Goal: Information Seeking & Learning: Learn about a topic

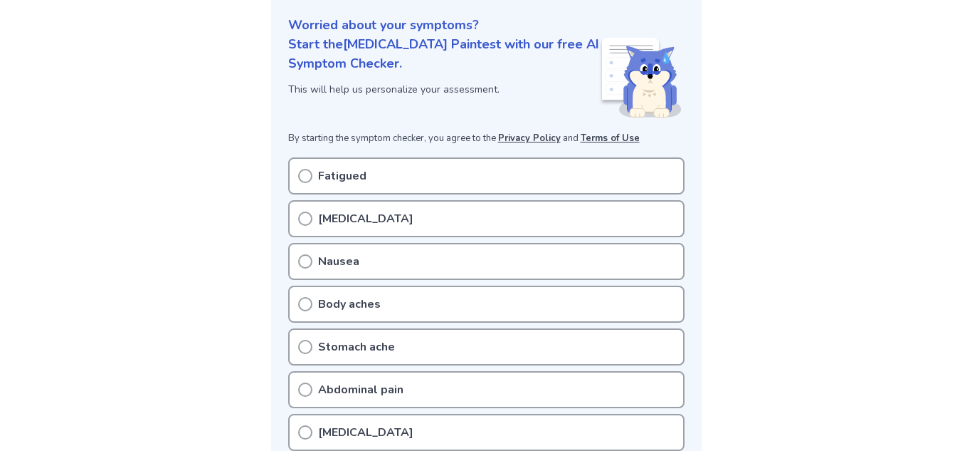
scroll to position [169, 0]
click at [329, 226] on div "[MEDICAL_DATA]" at bounding box center [486, 217] width 397 height 37
click at [304, 219] on icon at bounding box center [305, 217] width 14 height 14
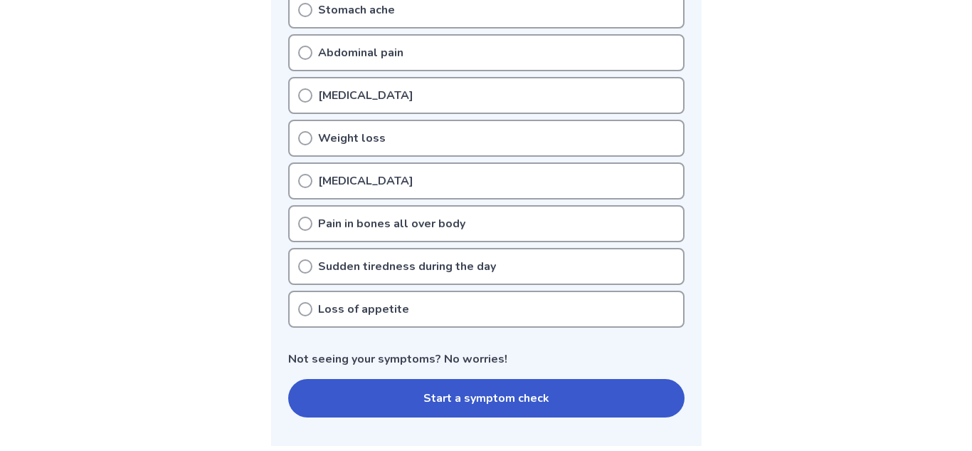
scroll to position [508, 0]
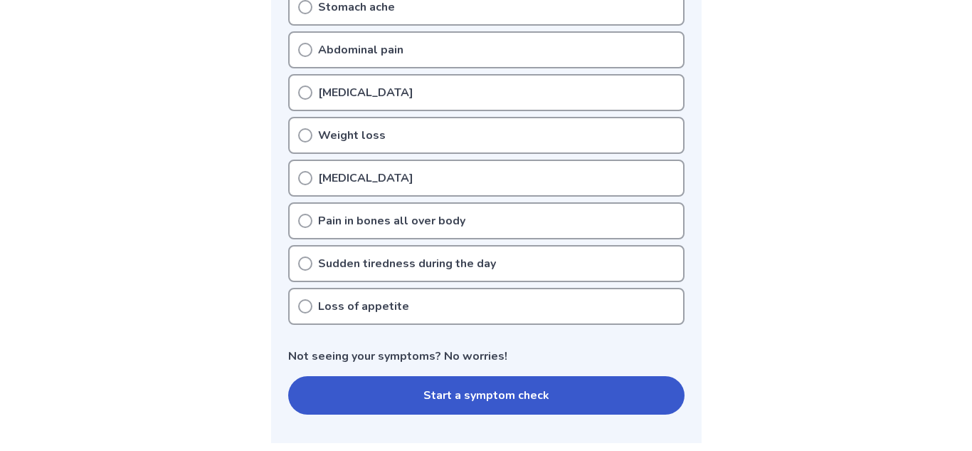
click at [300, 310] on circle at bounding box center [305, 306] width 13 height 13
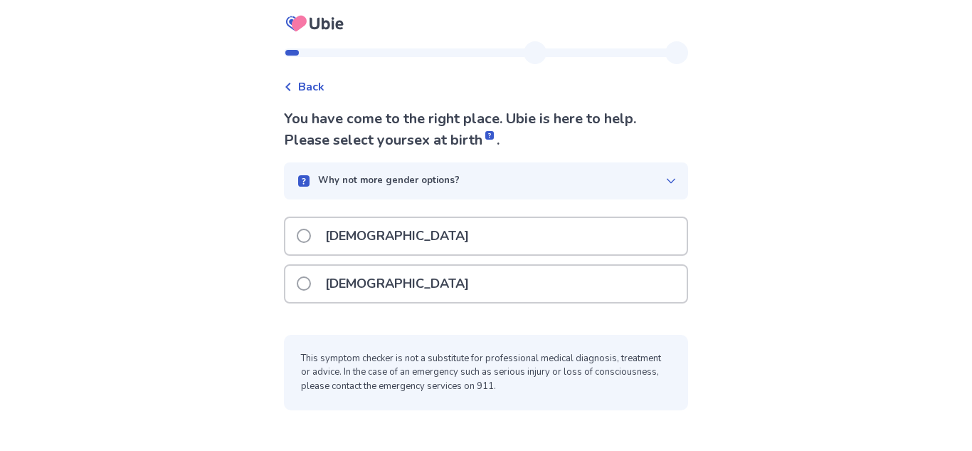
click at [311, 281] on span at bounding box center [304, 283] width 14 height 14
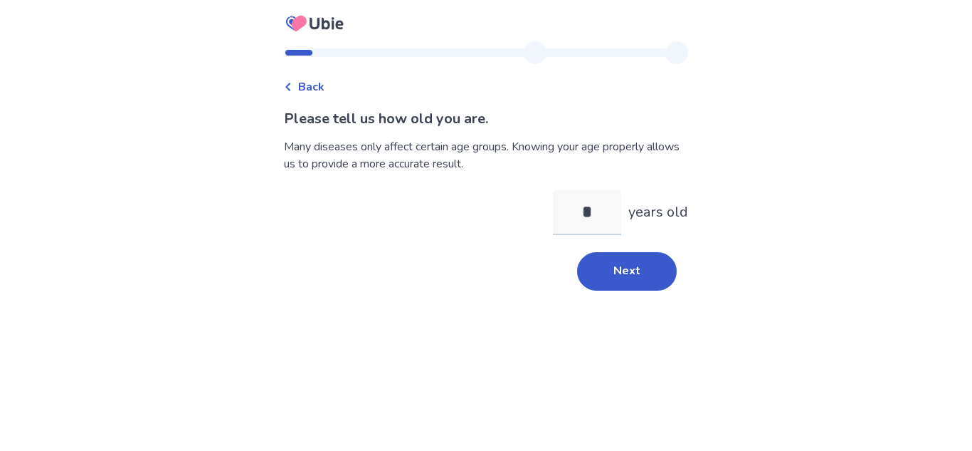
type input "**"
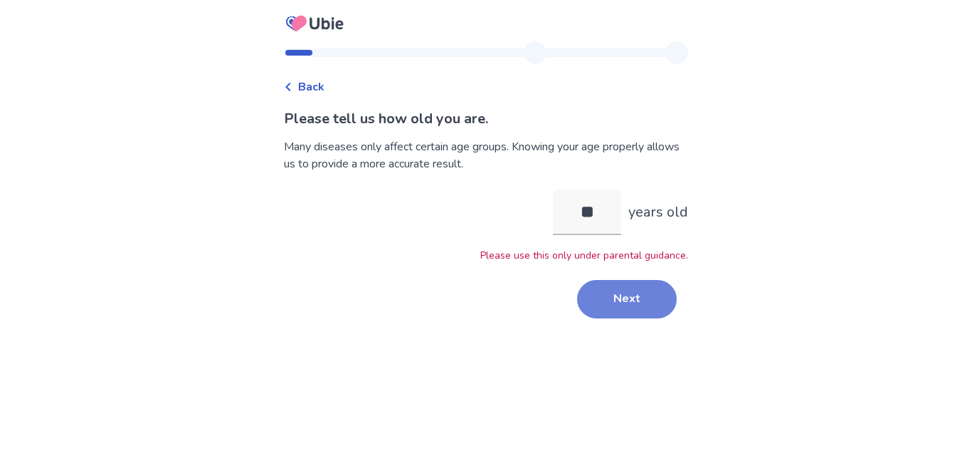
click at [605, 291] on button "Next" at bounding box center [627, 299] width 100 height 38
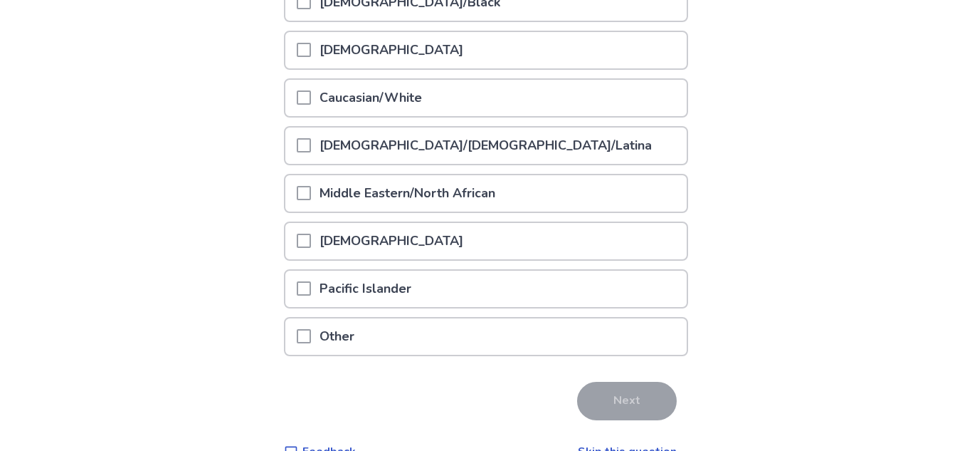
scroll to position [239, 0]
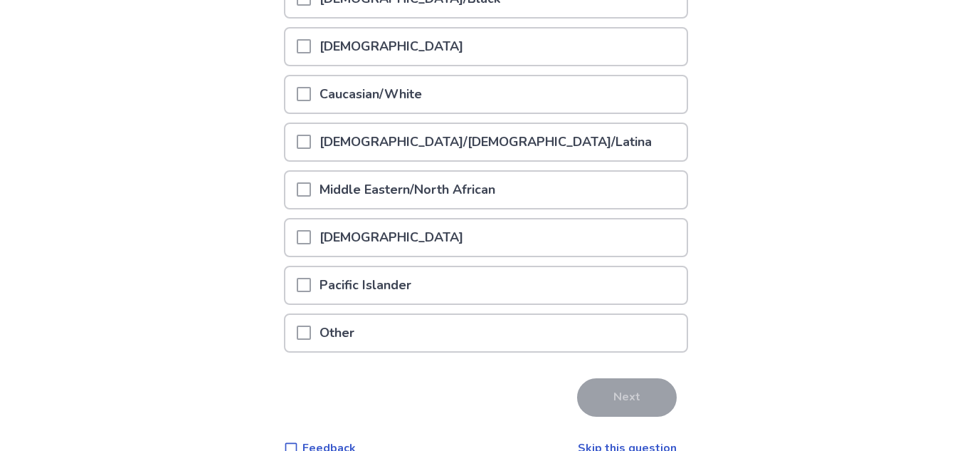
click at [311, 332] on span at bounding box center [304, 332] width 14 height 14
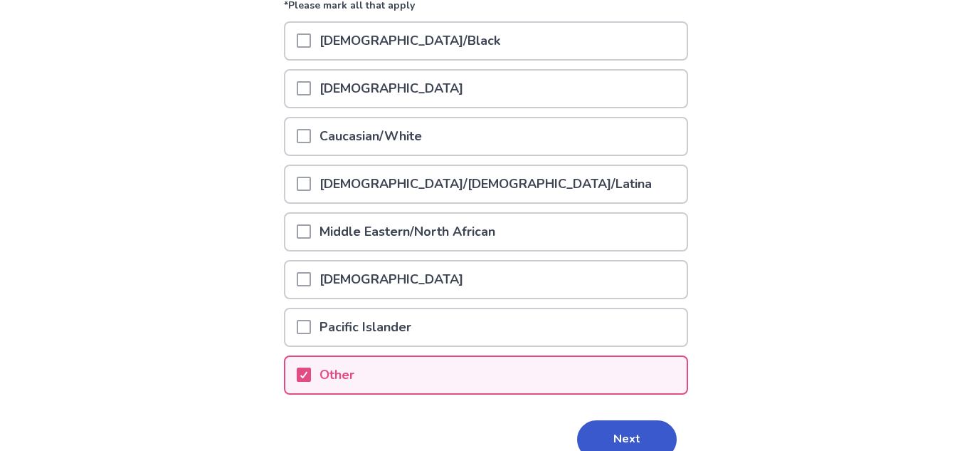
scroll to position [194, 0]
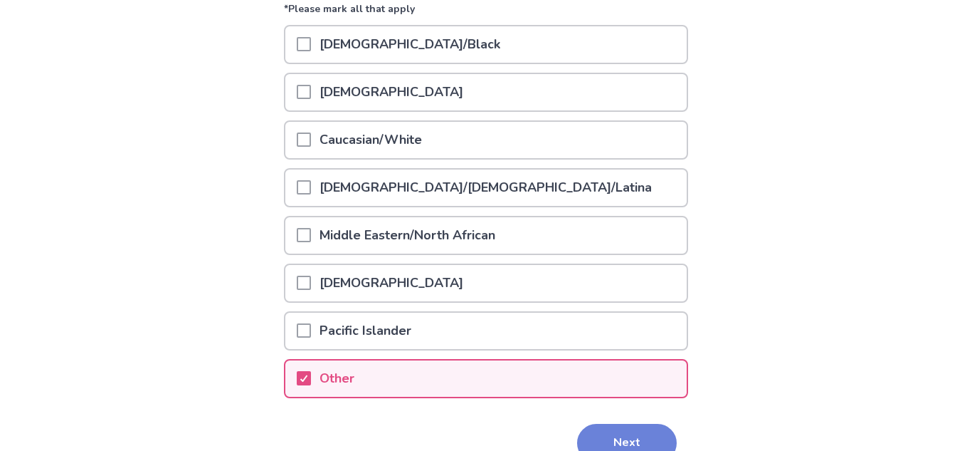
click at [589, 431] on button "Next" at bounding box center [627, 443] width 100 height 38
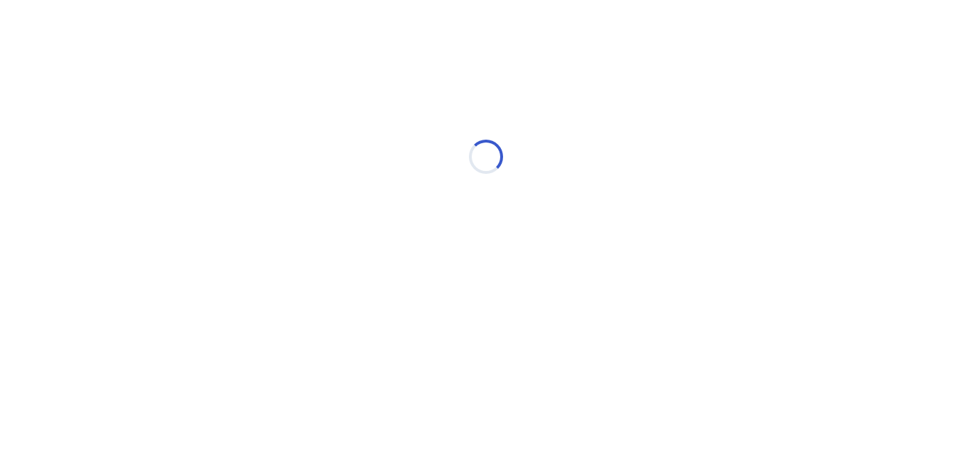
scroll to position [0, 0]
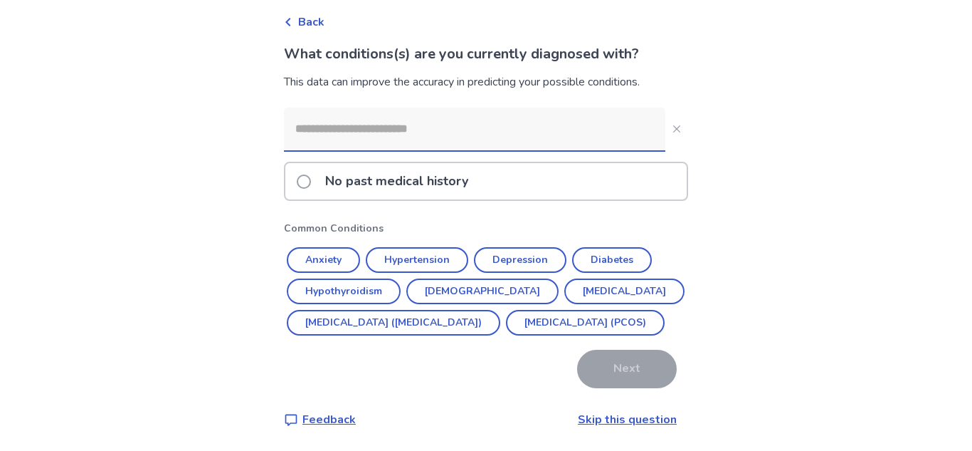
scroll to position [90, 0]
click at [473, 107] on input at bounding box center [475, 128] width 382 height 43
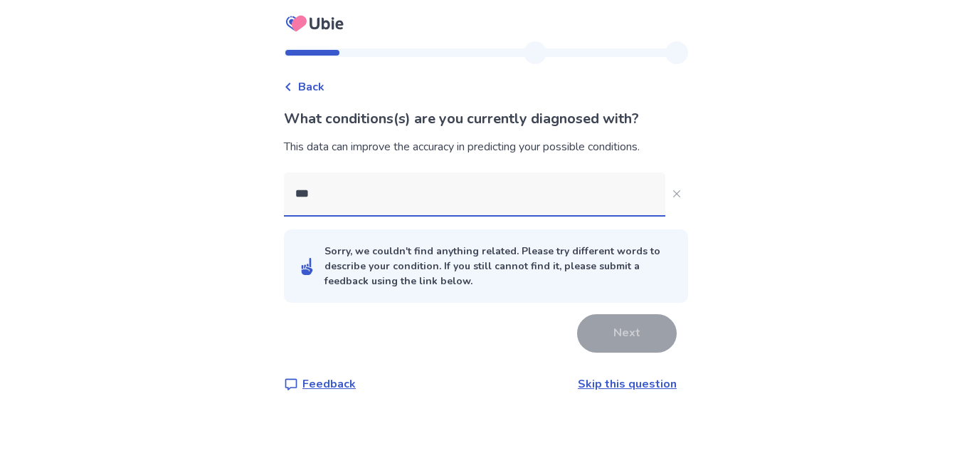
scroll to position [0, 0]
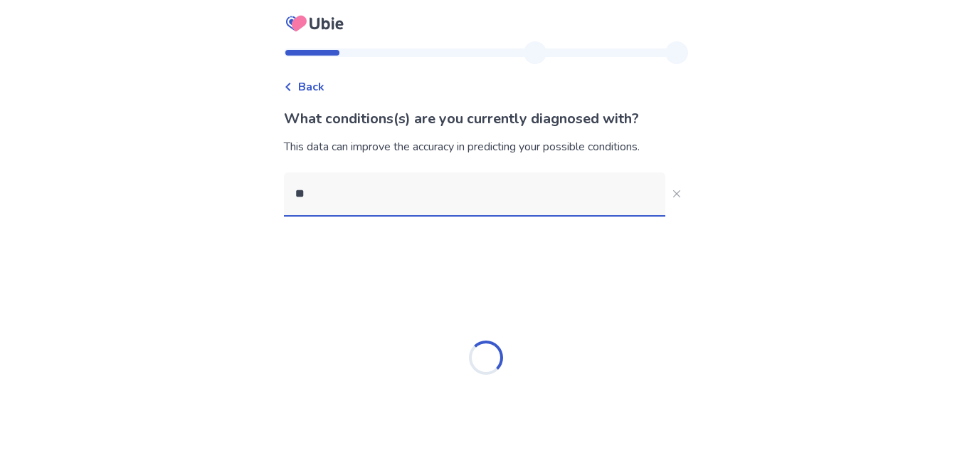
type input "*"
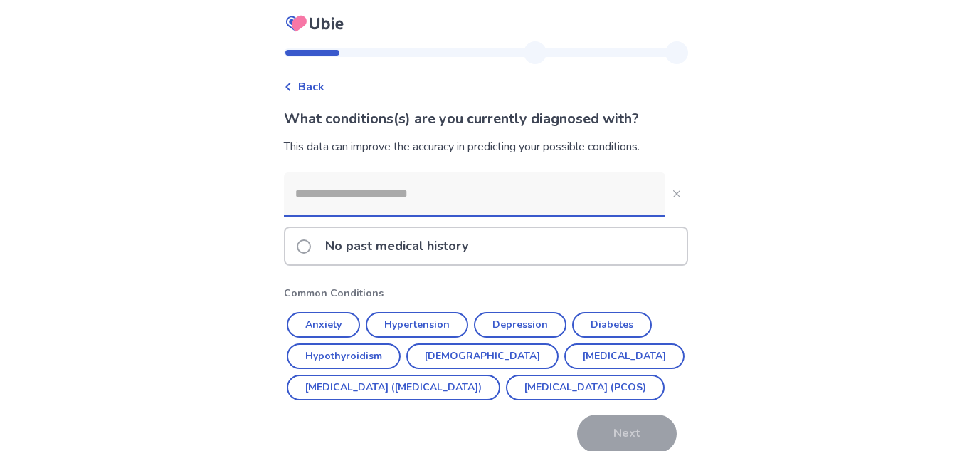
click at [424, 248] on p "No past medical history" at bounding box center [397, 246] width 160 height 36
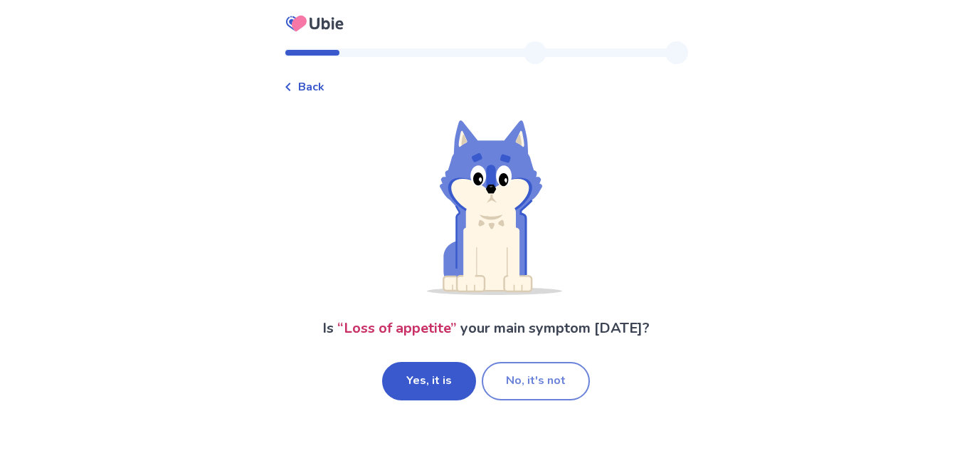
click at [526, 387] on button "No, it's not" at bounding box center [536, 381] width 108 height 38
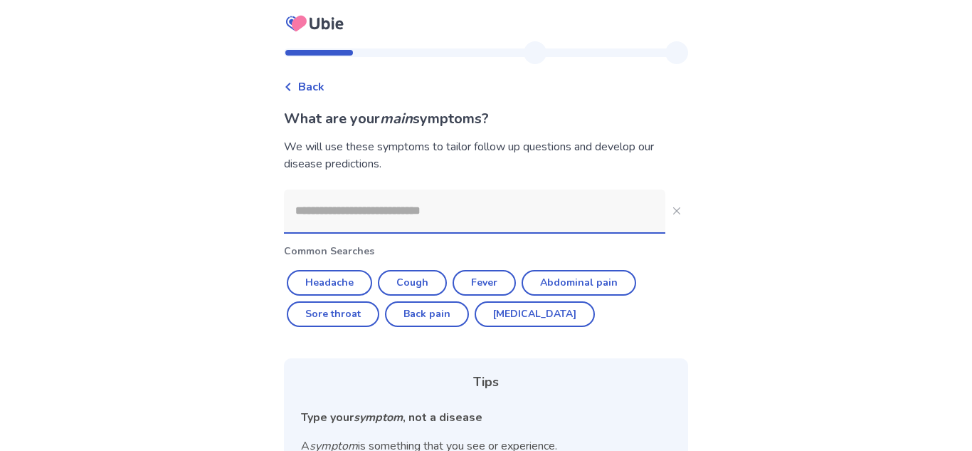
click at [497, 210] on input at bounding box center [475, 210] width 382 height 43
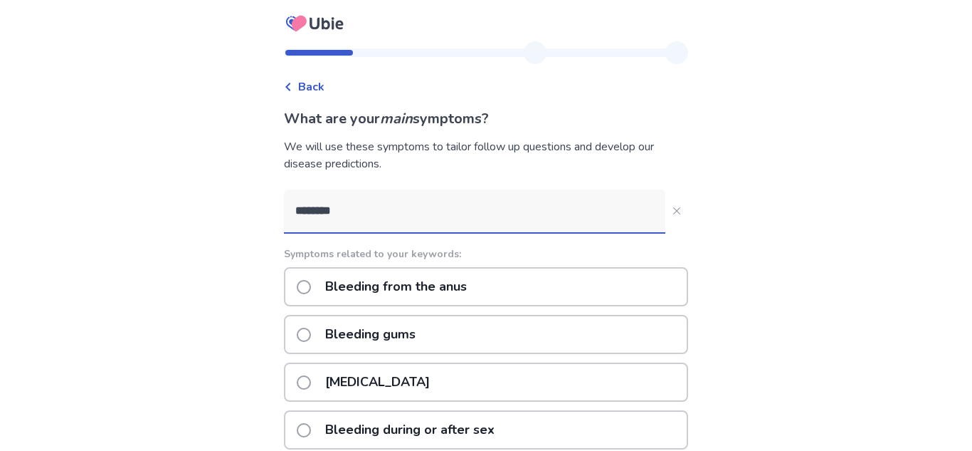
type input "********"
click at [400, 279] on p "Bleeding from the anus" at bounding box center [396, 286] width 159 height 36
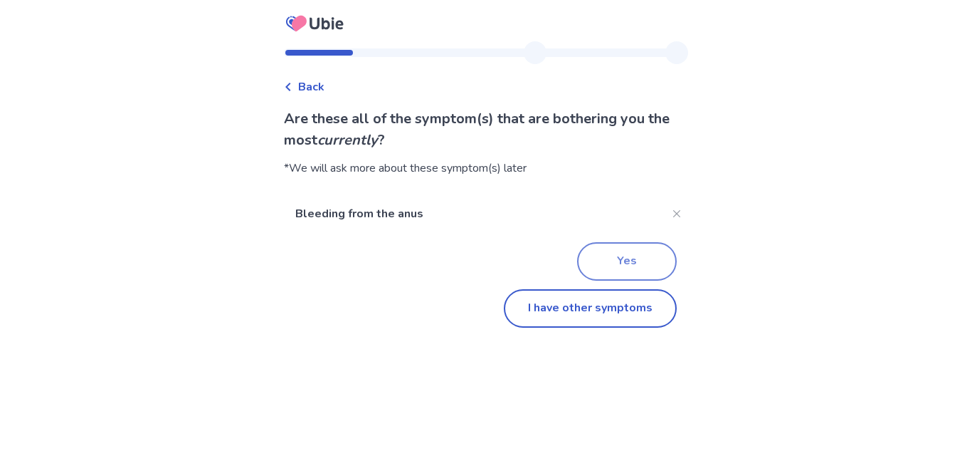
click at [604, 260] on button "Yes" at bounding box center [627, 261] width 100 height 38
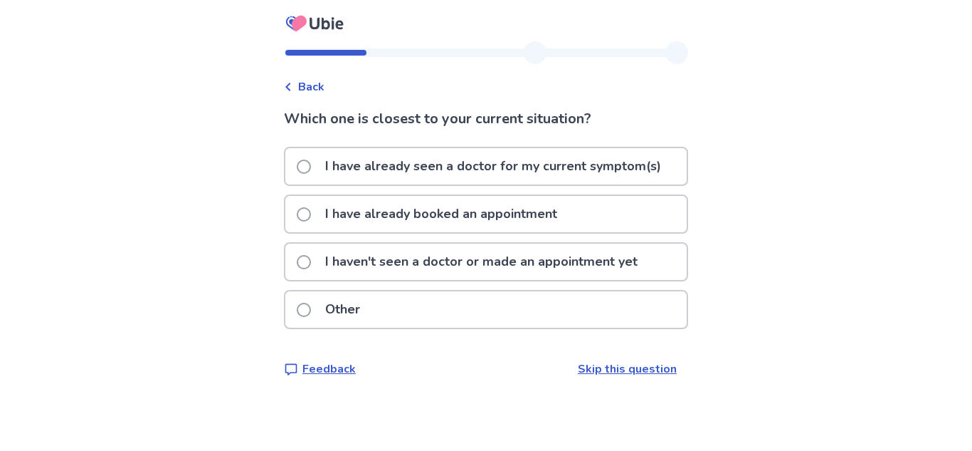
click at [320, 256] on label "I haven't seen a doctor or made an appointment yet" at bounding box center [472, 261] width 350 height 36
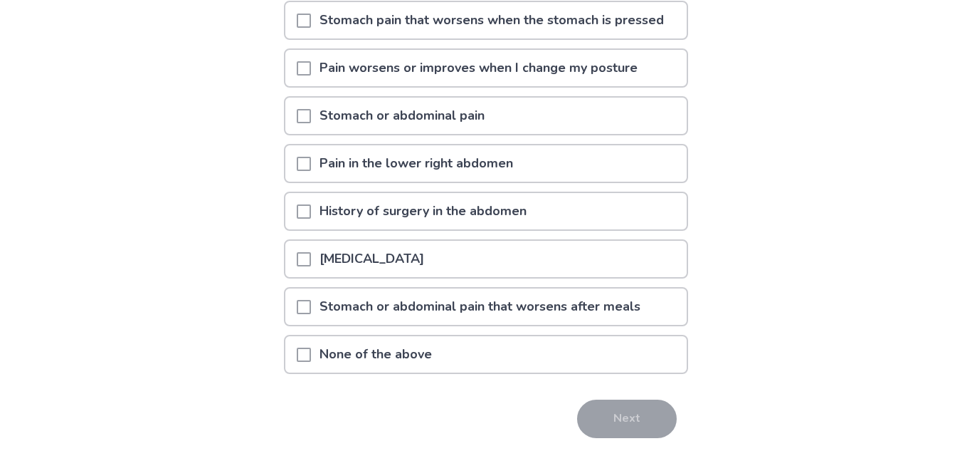
scroll to position [291, 0]
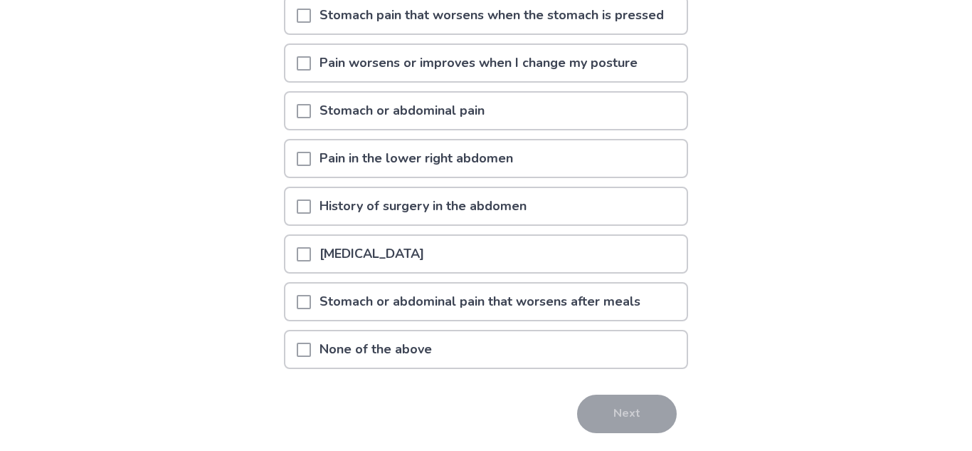
click at [310, 344] on span at bounding box center [304, 349] width 14 height 14
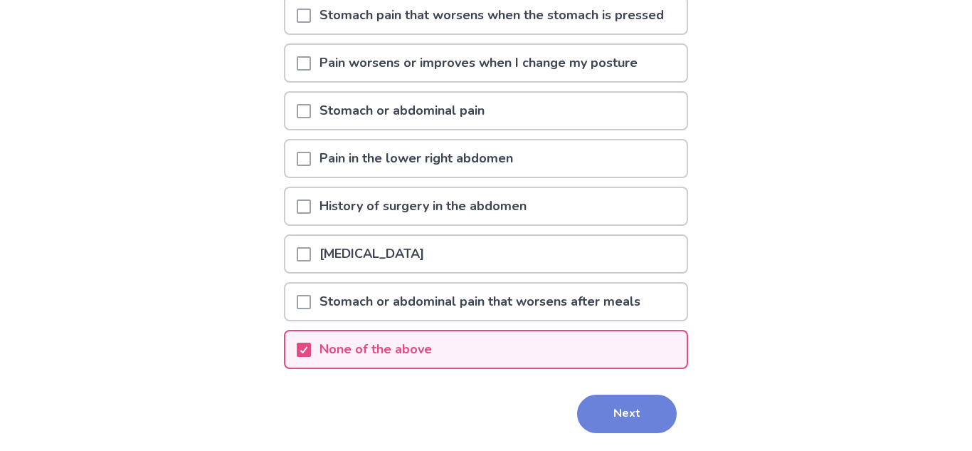
click at [628, 402] on button "Next" at bounding box center [627, 413] width 100 height 38
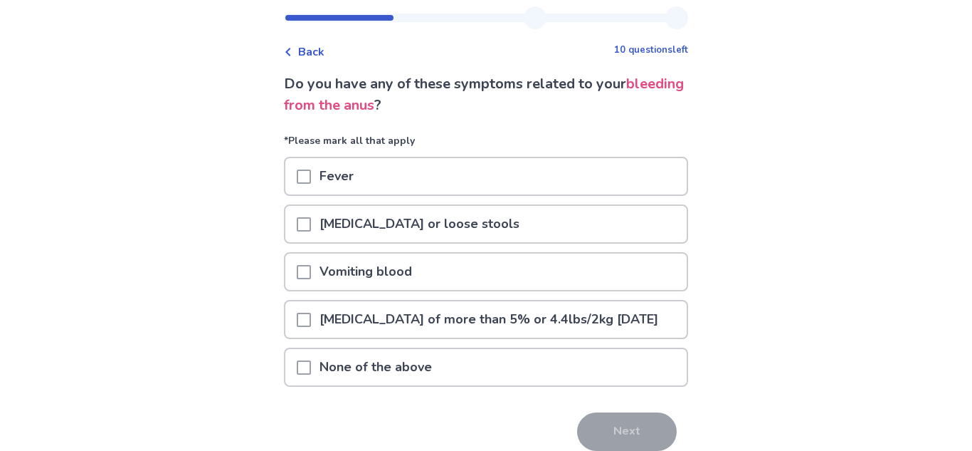
scroll to position [36, 0]
click at [310, 326] on span at bounding box center [304, 319] width 14 height 14
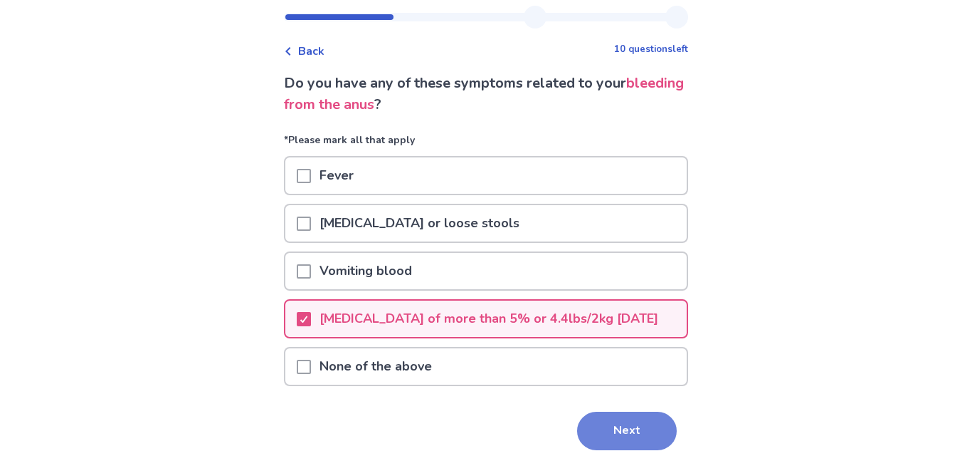
click at [602, 436] on button "Next" at bounding box center [627, 430] width 100 height 38
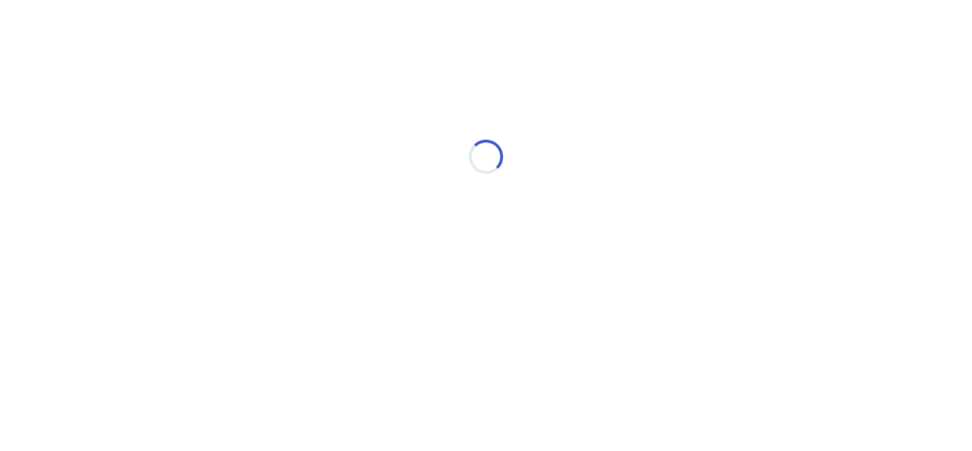
scroll to position [0, 0]
select select "*"
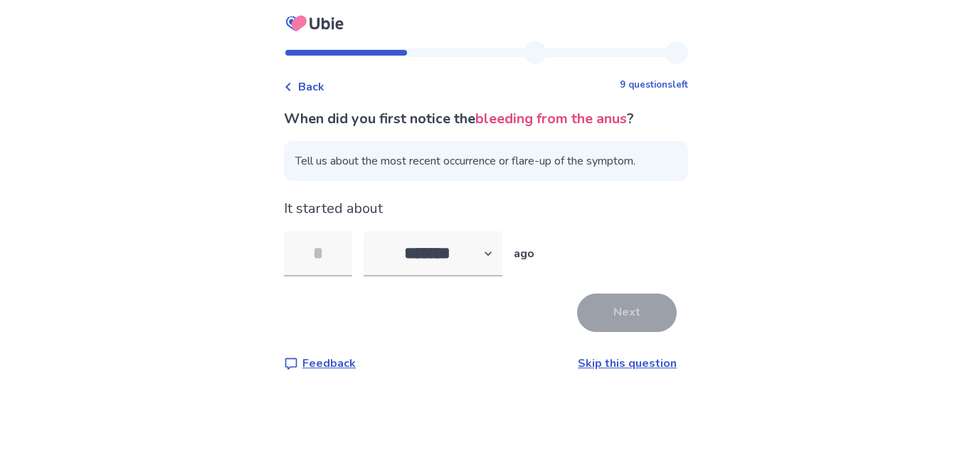
type input "*"
click at [599, 308] on button "Next" at bounding box center [627, 312] width 100 height 38
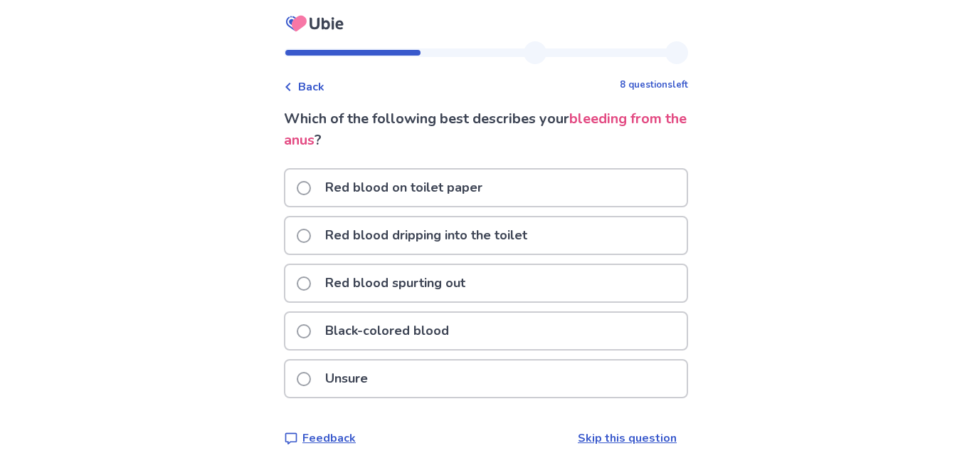
click at [311, 187] on span at bounding box center [304, 188] width 14 height 14
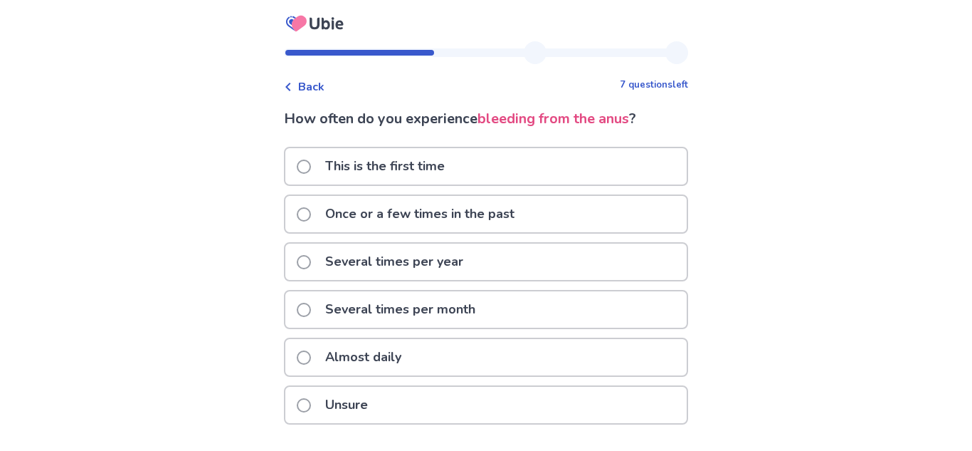
click at [334, 161] on p "This is the first time" at bounding box center [385, 166] width 137 height 36
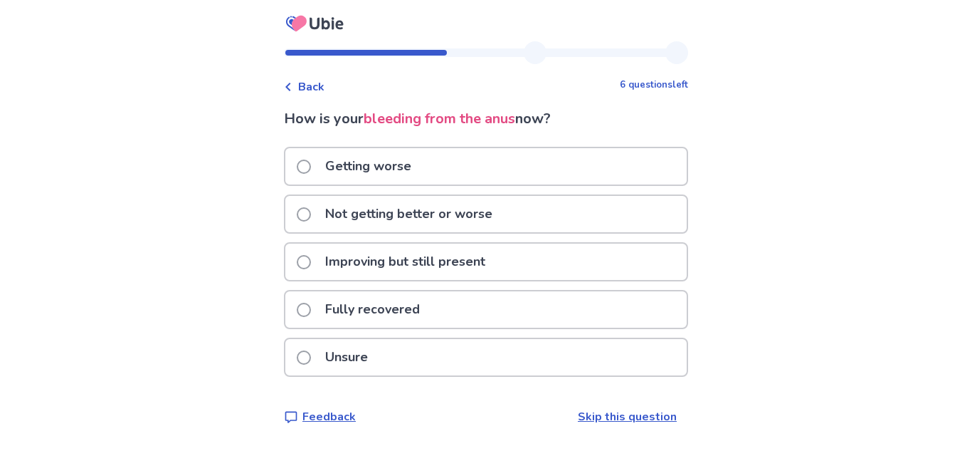
click at [311, 266] on span at bounding box center [304, 262] width 14 height 14
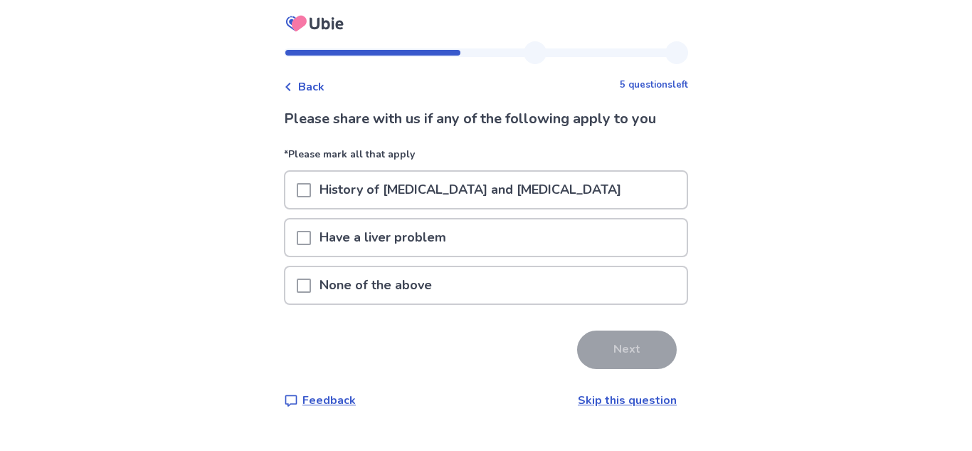
click at [311, 284] on span at bounding box center [304, 285] width 14 height 14
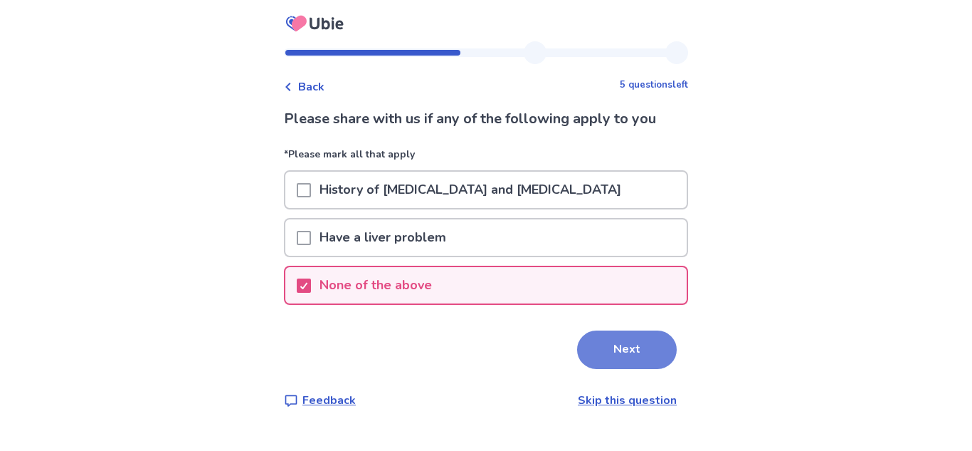
click at [636, 354] on button "Next" at bounding box center [627, 349] width 100 height 38
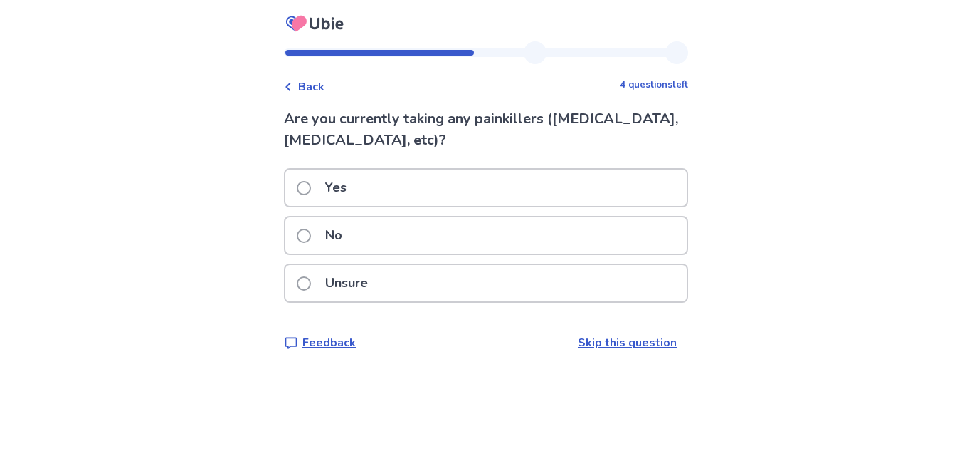
click at [310, 239] on span at bounding box center [304, 236] width 14 height 14
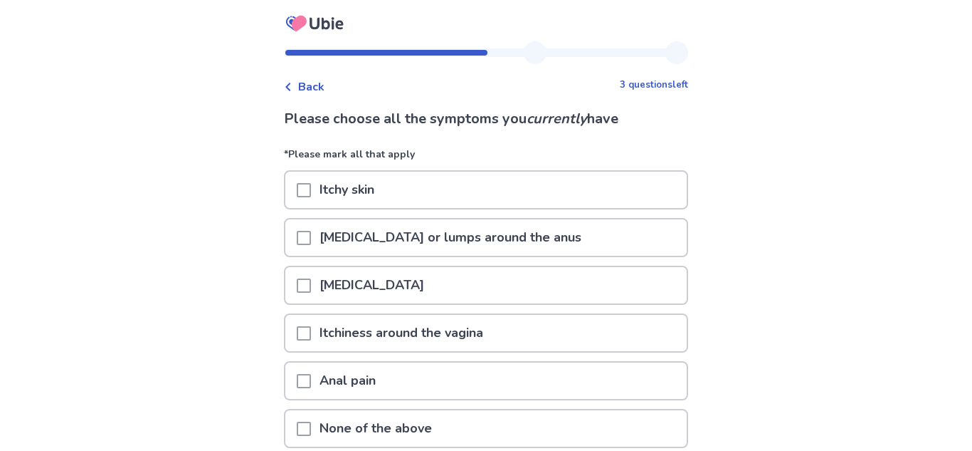
click at [311, 290] on span at bounding box center [304, 285] width 14 height 14
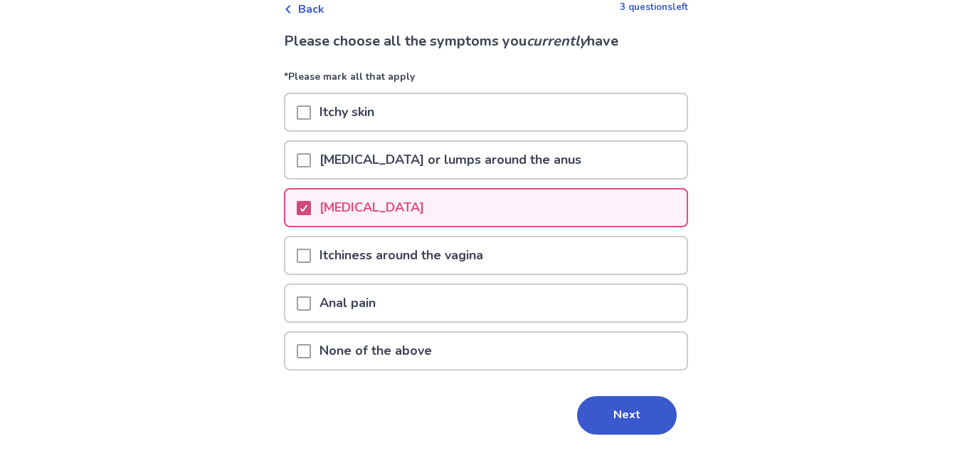
scroll to position [79, 0]
click at [619, 407] on button "Next" at bounding box center [627, 413] width 100 height 38
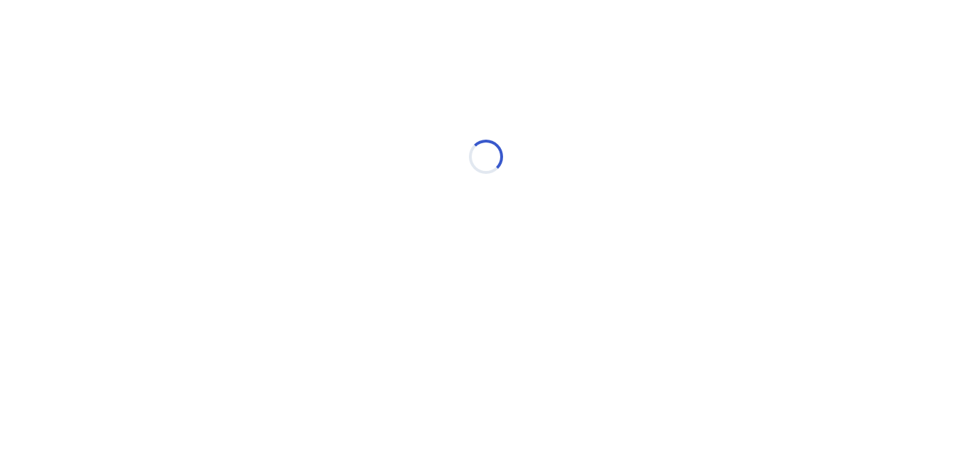
scroll to position [0, 0]
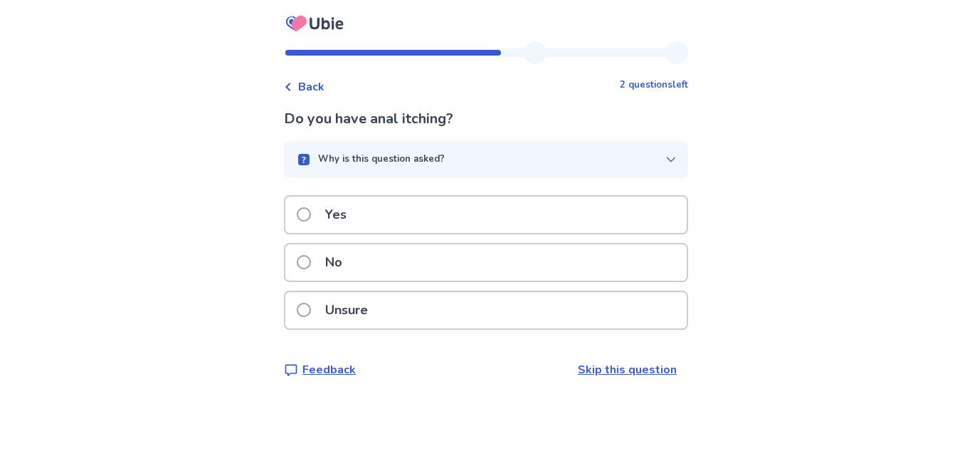
click at [309, 217] on span at bounding box center [304, 214] width 14 height 14
click at [412, 223] on div "Yes" at bounding box center [485, 214] width 401 height 36
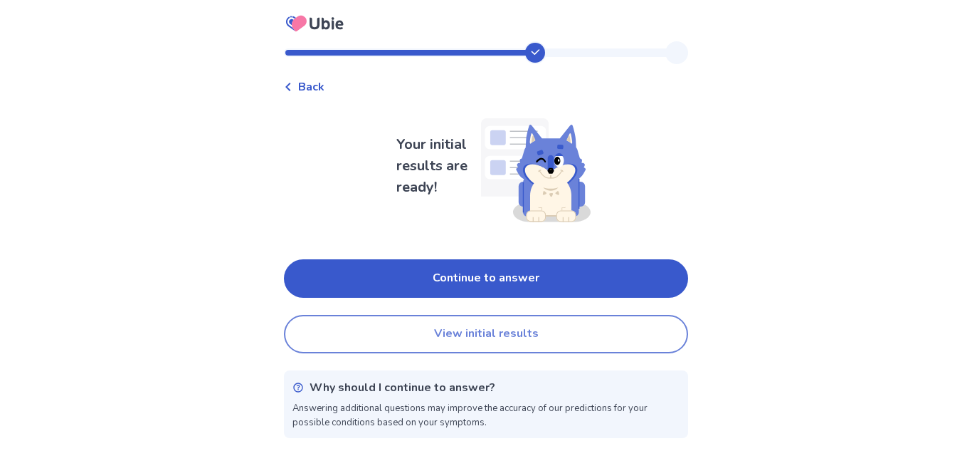
click at [446, 327] on button "View initial results" at bounding box center [486, 334] width 404 height 38
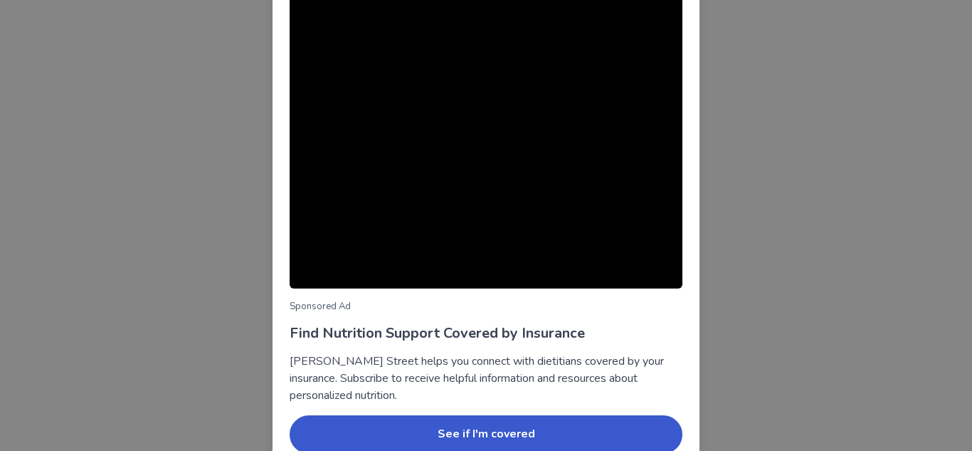
scroll to position [142, 0]
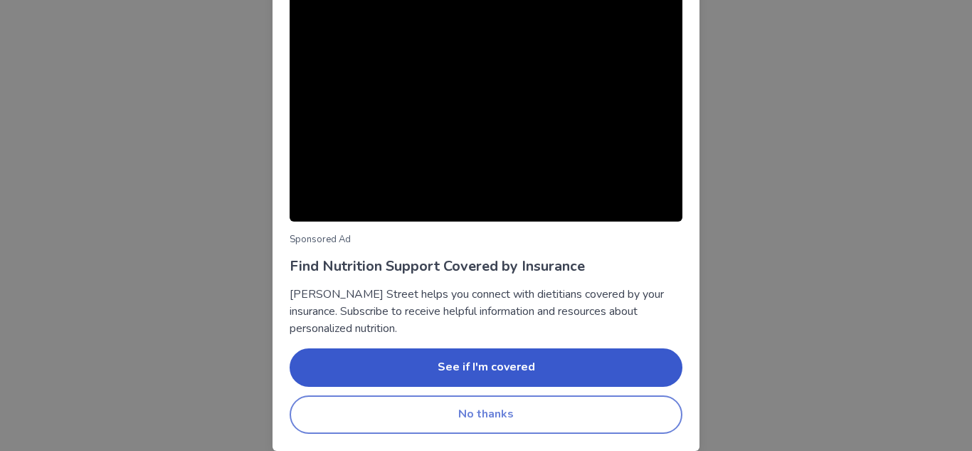
click at [490, 410] on button "No thanks" at bounding box center [486, 414] width 393 height 38
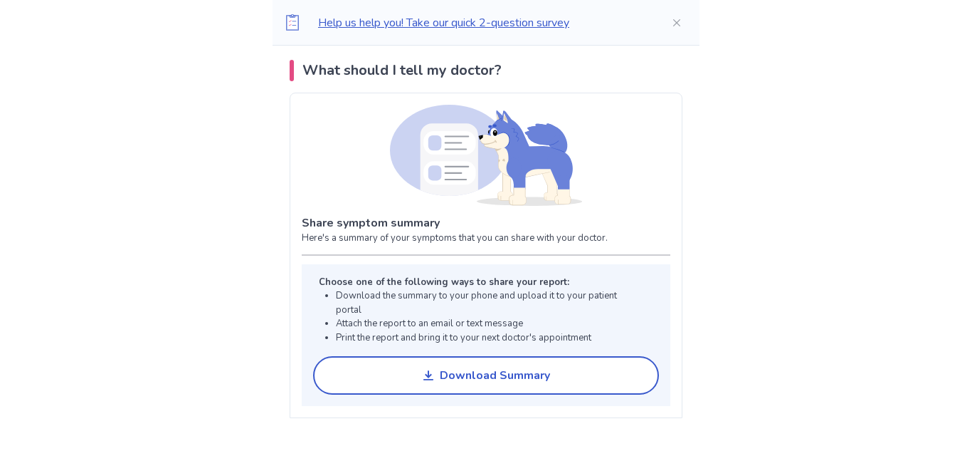
scroll to position [976, 0]
